Goal: Book appointment/travel/reservation

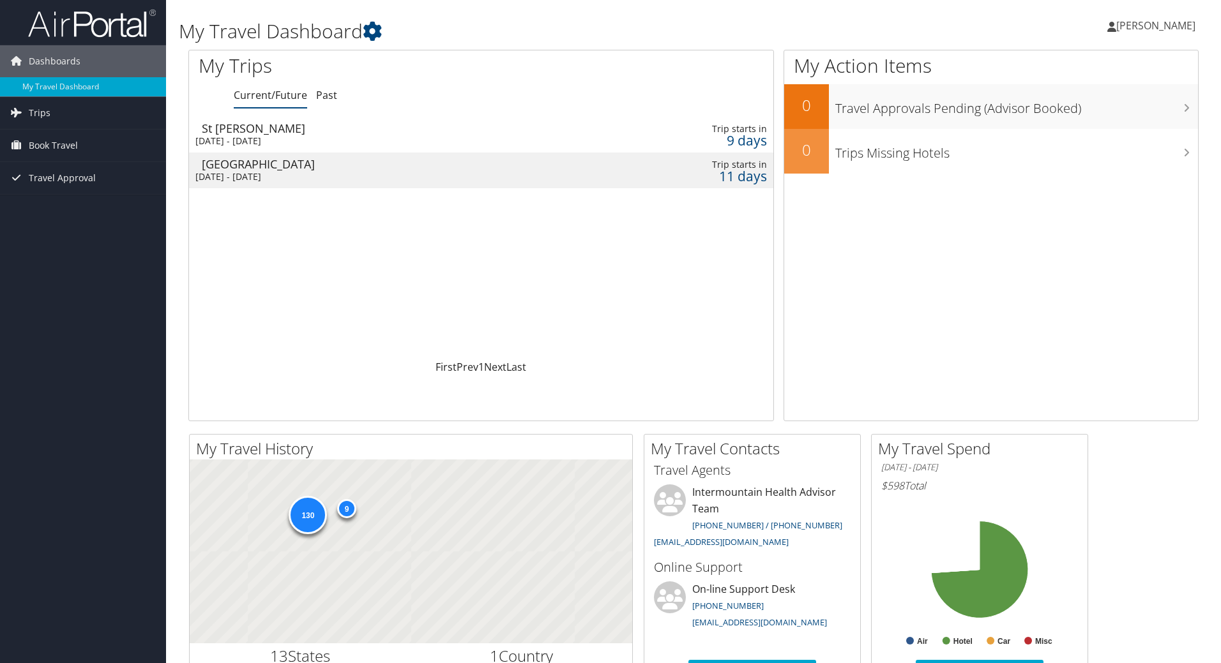
click at [75, 151] on span "Book Travel" at bounding box center [53, 146] width 49 height 32
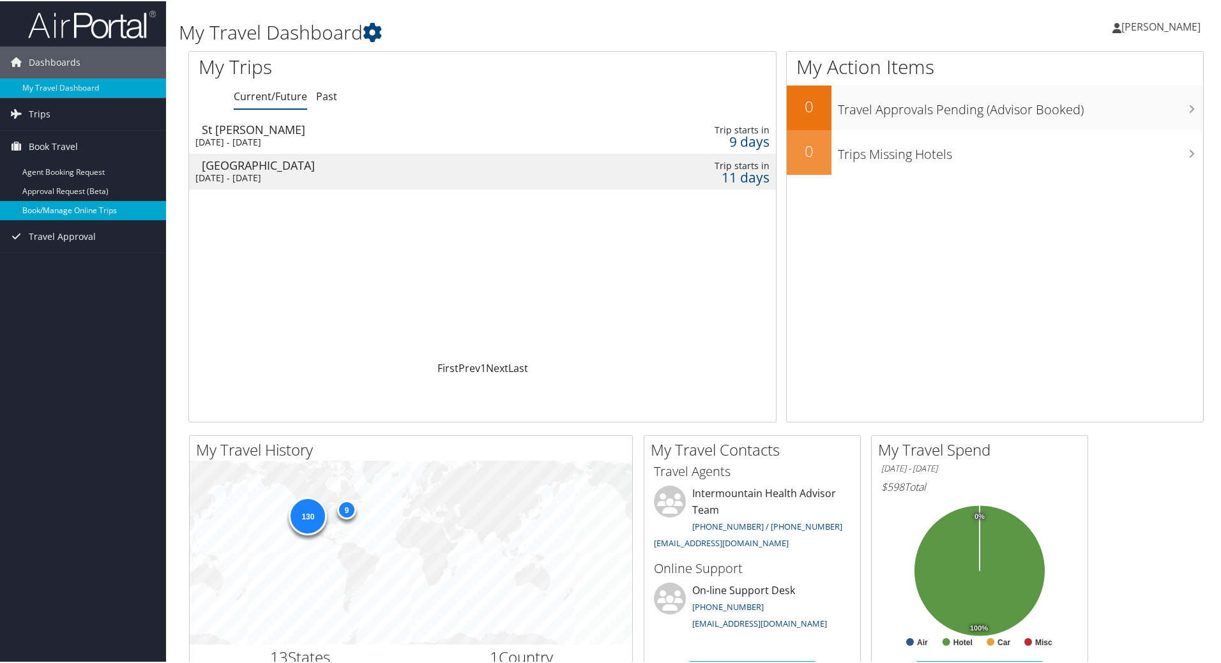
click at [87, 212] on link "Book/Manage Online Trips" at bounding box center [83, 209] width 166 height 19
